Goal: Complete application form

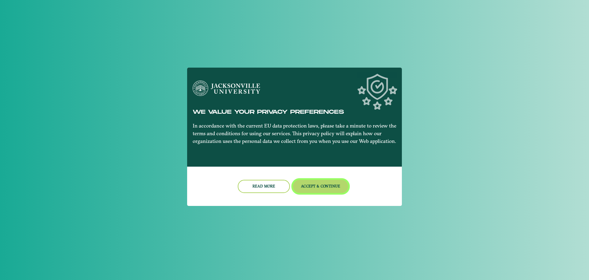
click at [325, 189] on button "Accept & Continue" at bounding box center [321, 186] width 56 height 13
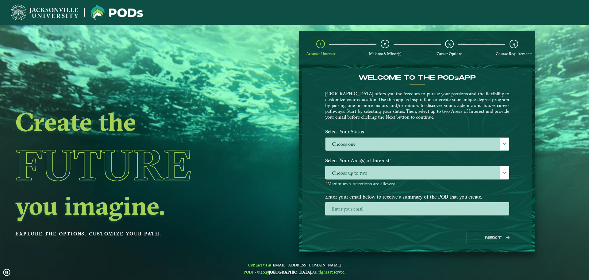
click at [396, 144] on label "Choose one" at bounding box center [418, 144] width 184 height 13
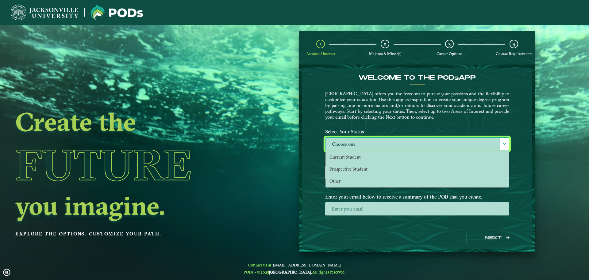
scroll to position [3, 28]
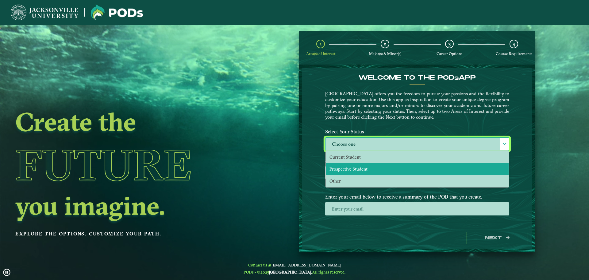
click at [392, 165] on li "Prospective Student" at bounding box center [417, 169] width 183 height 12
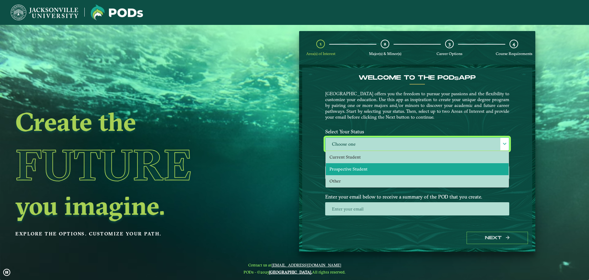
select select "[object Object]"
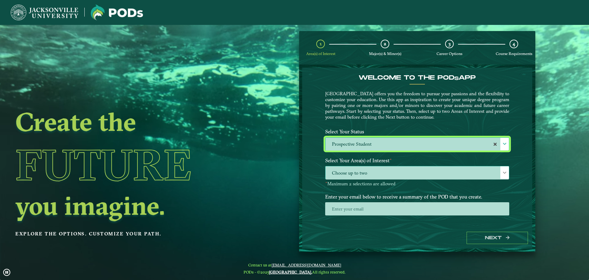
click at [392, 172] on span "Choose up to two" at bounding box center [418, 172] width 184 height 13
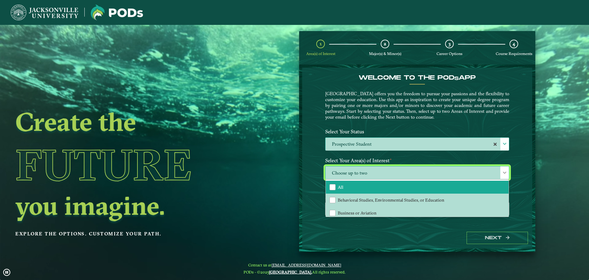
scroll to position [42, 0]
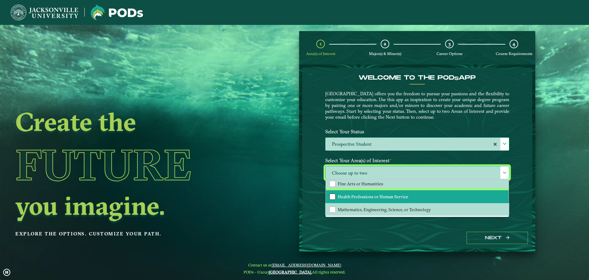
click at [333, 196] on div "Health Professions or Human Service" at bounding box center [333, 196] width 6 height 6
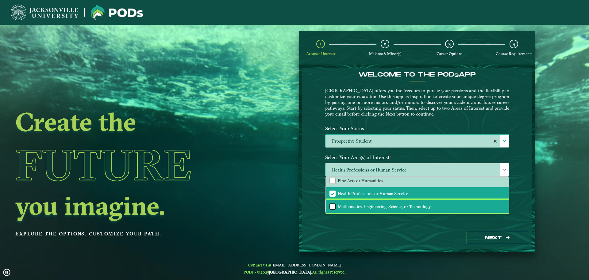
click at [331, 207] on div "Mathematics, Engineering, Science, or Technology" at bounding box center [333, 206] width 6 height 6
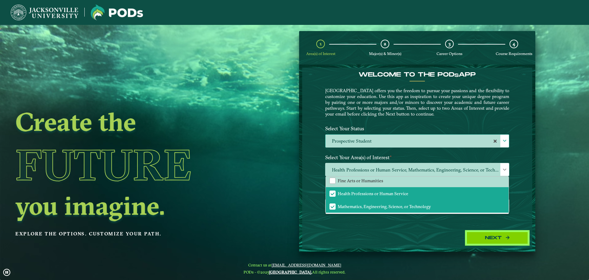
click at [480, 235] on button "Next" at bounding box center [497, 237] width 61 height 13
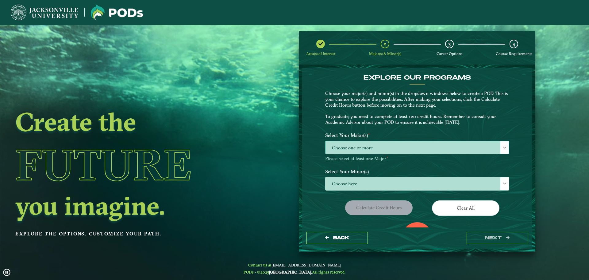
click at [373, 147] on span "Choose one or more" at bounding box center [418, 147] width 184 height 13
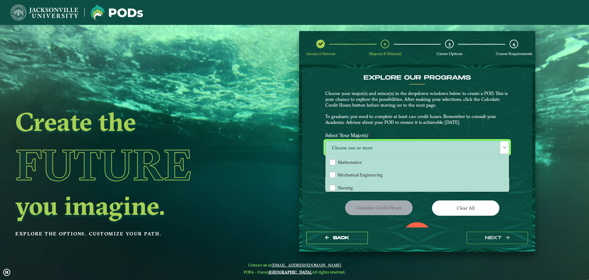
scroll to position [184, 0]
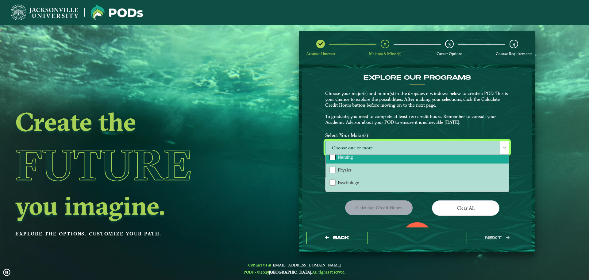
click at [331, 157] on div "Nursing" at bounding box center [333, 157] width 6 height 6
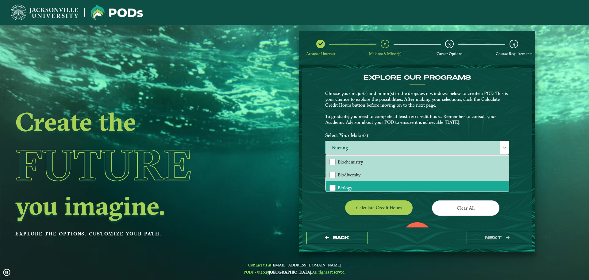
scroll to position [31, 0]
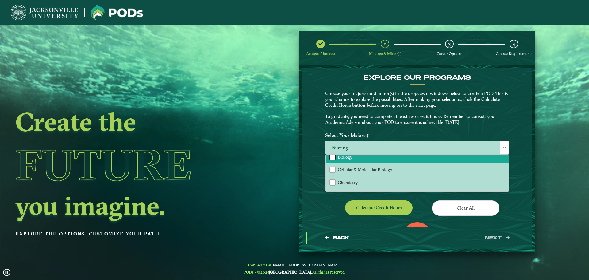
click at [332, 157] on div "Biology" at bounding box center [333, 157] width 6 height 6
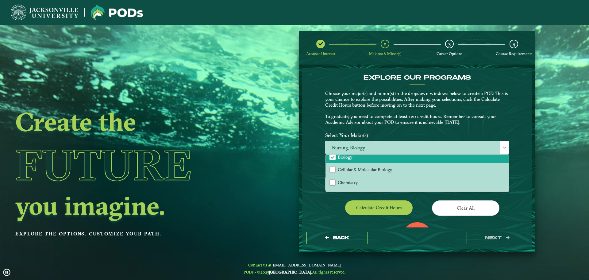
click at [400, 132] on label "Select Your Major(s) ⋆" at bounding box center [417, 135] width 193 height 11
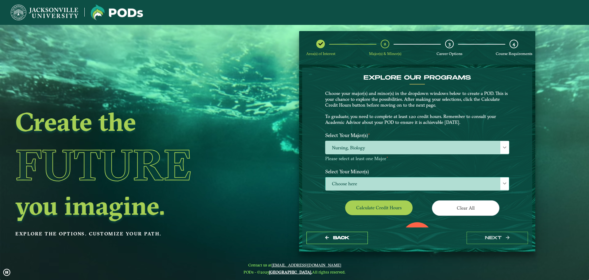
click at [383, 184] on span "Choose here" at bounding box center [418, 183] width 184 height 13
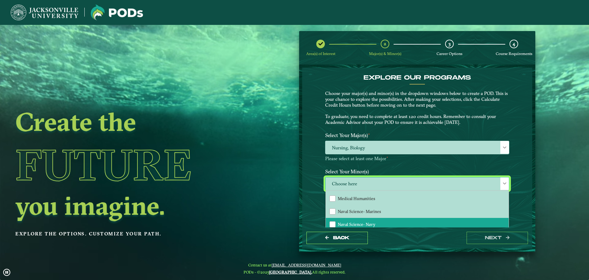
scroll to position [491, 0]
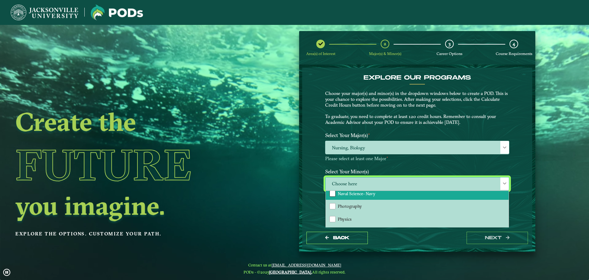
click at [331, 193] on div "Naval Science- Navy" at bounding box center [333, 193] width 6 height 6
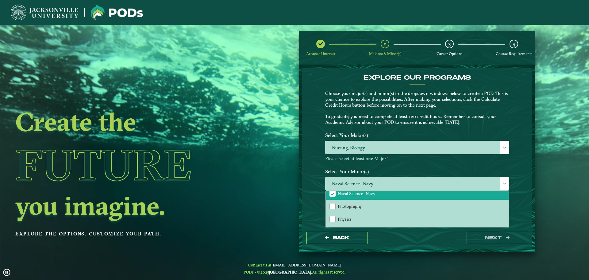
click at [415, 165] on div "Select Your Major(s) ⋆ Nursing, Biology Please select at least one Major ⋆" at bounding box center [417, 148] width 193 height 36
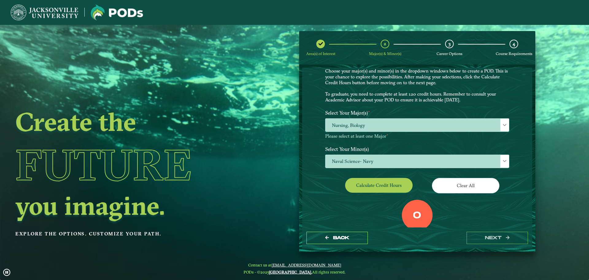
scroll to position [0, 0]
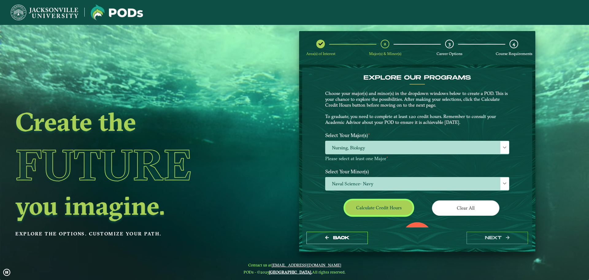
click at [389, 210] on button "Calculate credit hours" at bounding box center [379, 207] width 68 height 14
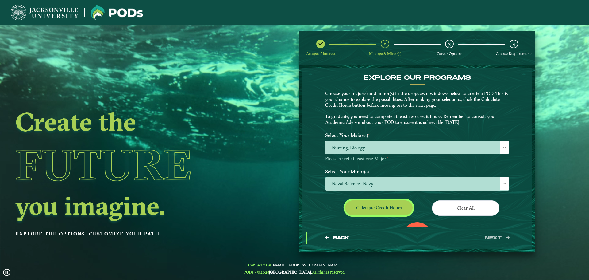
scroll to position [61, 0]
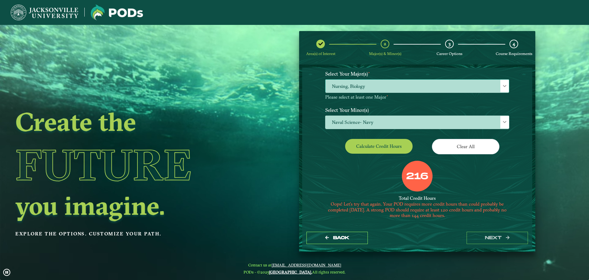
click at [503, 84] on span at bounding box center [505, 86] width 4 height 4
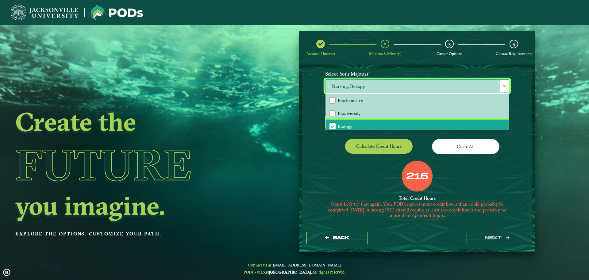
click at [333, 125] on span "Biology" at bounding box center [333, 126] width 6 height 6
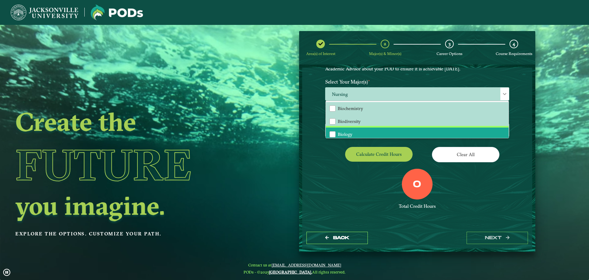
scroll to position [53, 0]
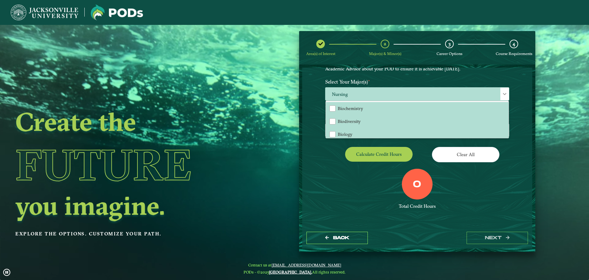
click at [328, 161] on div "Calculate credit hours" at bounding box center [369, 155] width 97 height 17
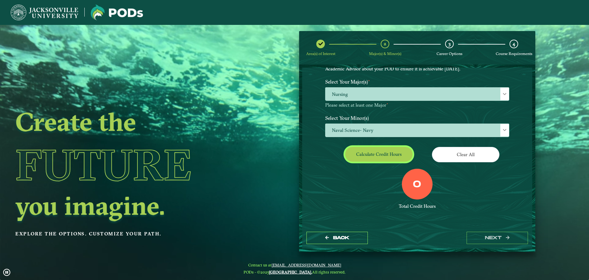
click at [378, 152] on button "Calculate credit hours" at bounding box center [379, 154] width 68 height 14
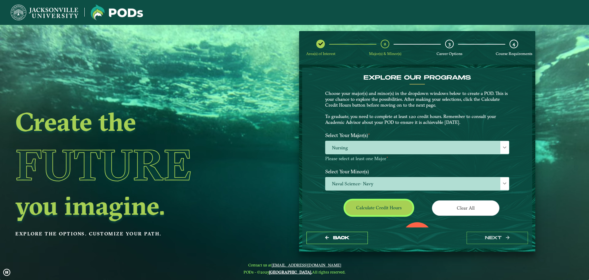
scroll to position [61, 0]
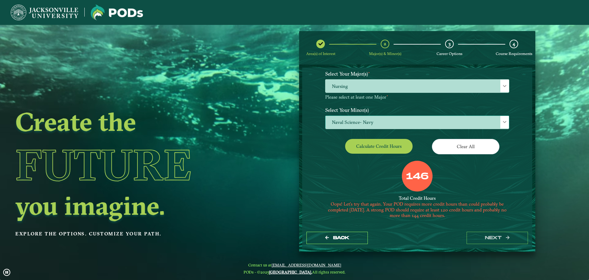
click at [388, 120] on span "Naval Science- Navy" at bounding box center [418, 122] width 184 height 13
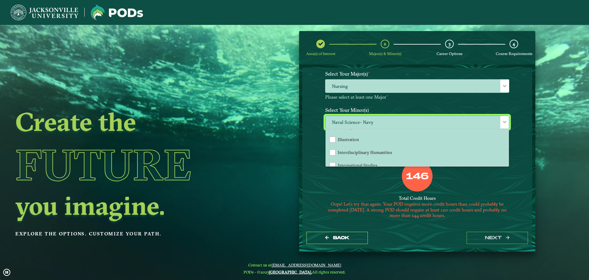
scroll to position [491, 0]
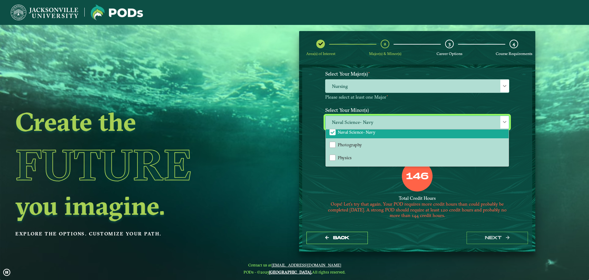
click at [333, 134] on span "Naval Science- Navy" at bounding box center [333, 132] width 6 height 6
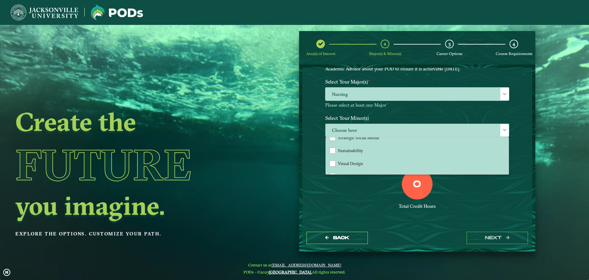
scroll to position [669, 0]
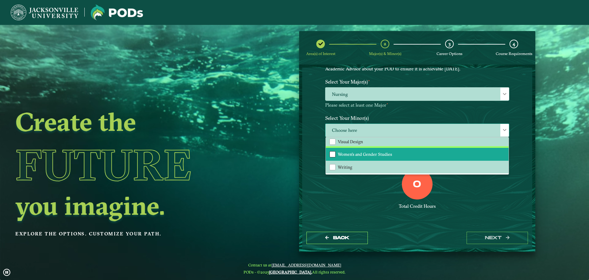
click at [332, 153] on div "Women's and Gender Studies" at bounding box center [333, 154] width 6 height 6
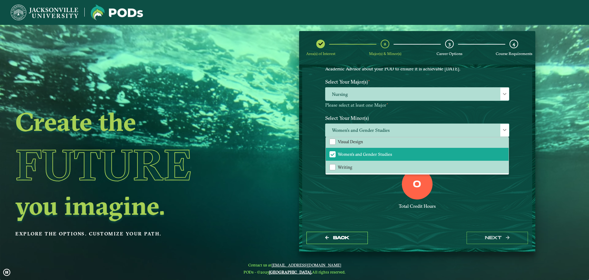
drag, startPoint x: 351, startPoint y: 201, endPoint x: 351, endPoint y: 204, distance: 3.1
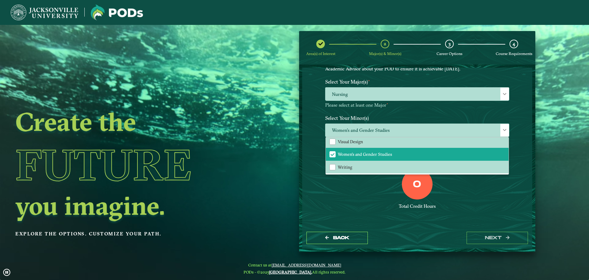
click at [351, 204] on div "Total Credit Hours" at bounding box center [417, 206] width 184 height 6
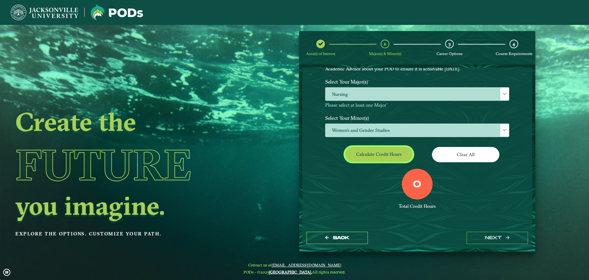
click at [382, 158] on button "Calculate credit hours" at bounding box center [379, 154] width 68 height 14
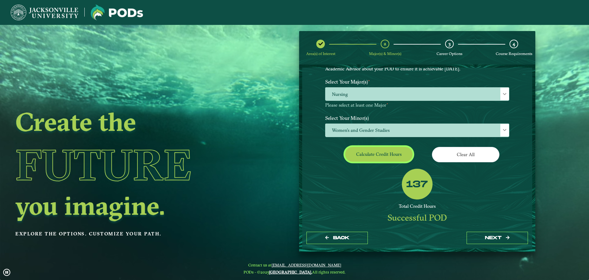
scroll to position [35, 0]
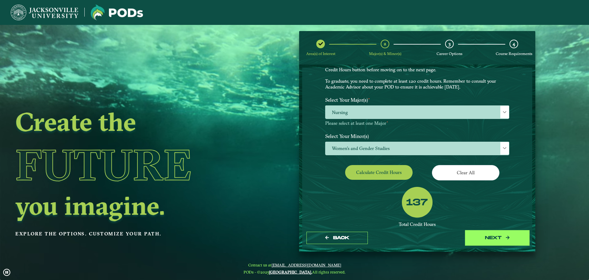
click at [494, 238] on button "next" at bounding box center [497, 237] width 61 height 13
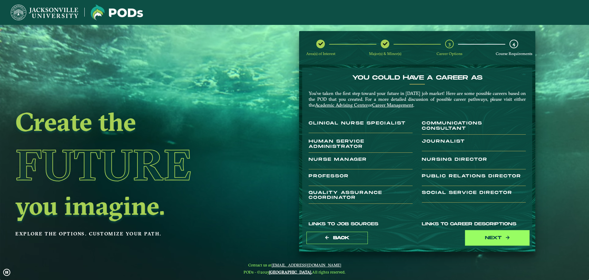
click at [482, 239] on button "next" at bounding box center [497, 237] width 61 height 13
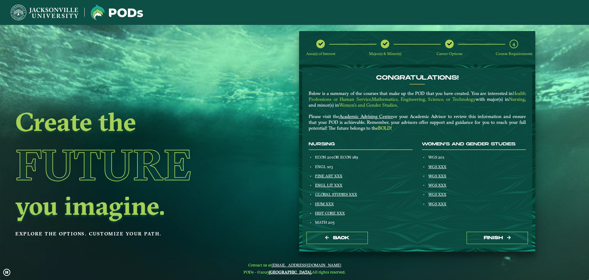
scroll to position [31, 0]
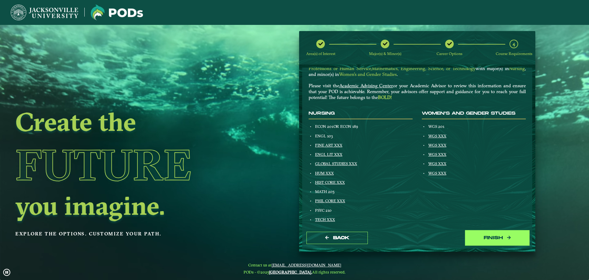
click at [474, 232] on button "Finish" at bounding box center [497, 237] width 61 height 13
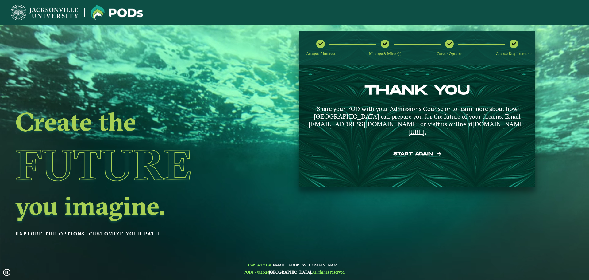
click at [34, 13] on img at bounding box center [45, 13] width 68 height 16
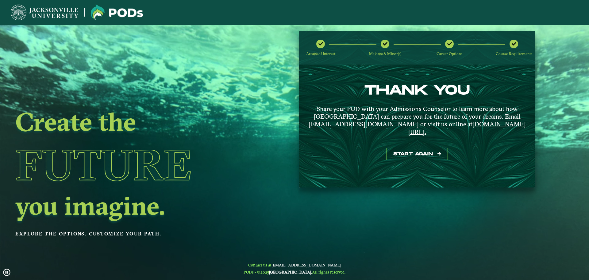
click at [62, 9] on img at bounding box center [45, 13] width 68 height 16
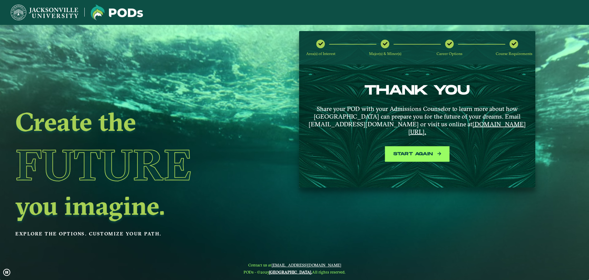
click at [422, 148] on button "Start again" at bounding box center [417, 154] width 61 height 13
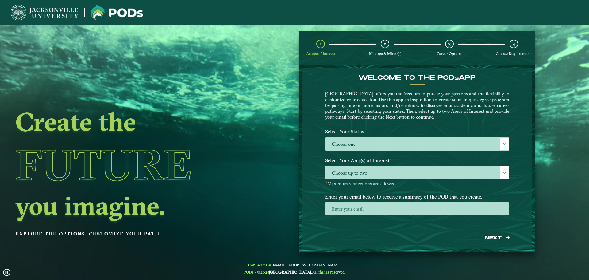
click at [119, 11] on img at bounding box center [117, 13] width 52 height 16
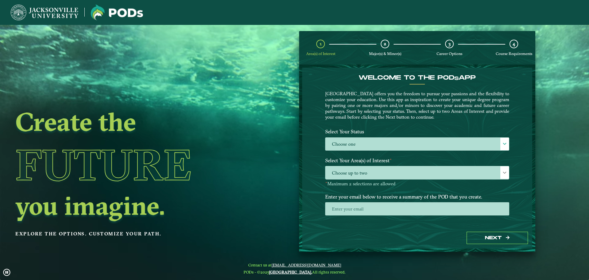
click at [49, 15] on img at bounding box center [45, 13] width 68 height 16
